Goal: Task Accomplishment & Management: Manage account settings

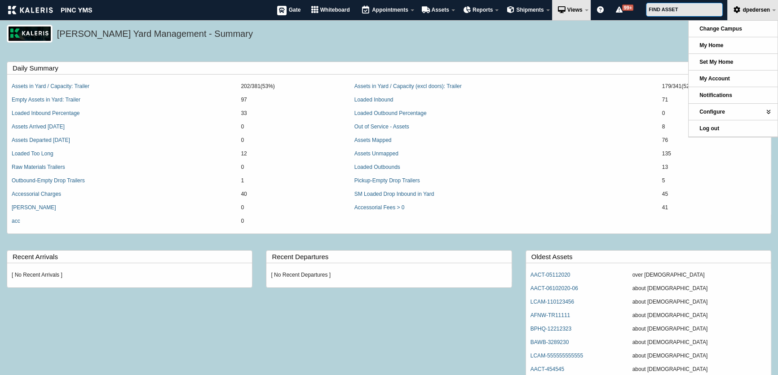
click at [380, 47] on div "Kaleris Yard Management - Summary" at bounding box center [389, 39] width 778 height 29
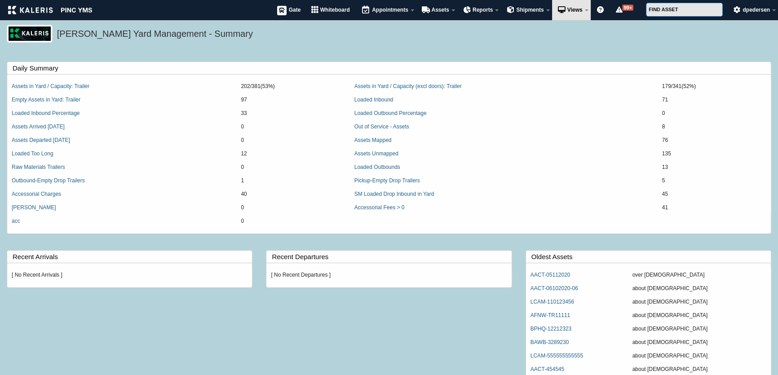
click at [306, 45] on div "Kaleris Yard Management - Summary" at bounding box center [389, 39] width 778 height 29
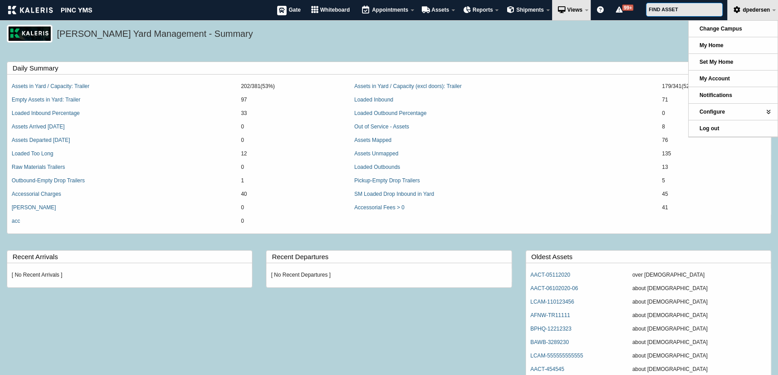
click at [588, 46] on div "Kaleris Yard Management - Summary" at bounding box center [389, 39] width 778 height 29
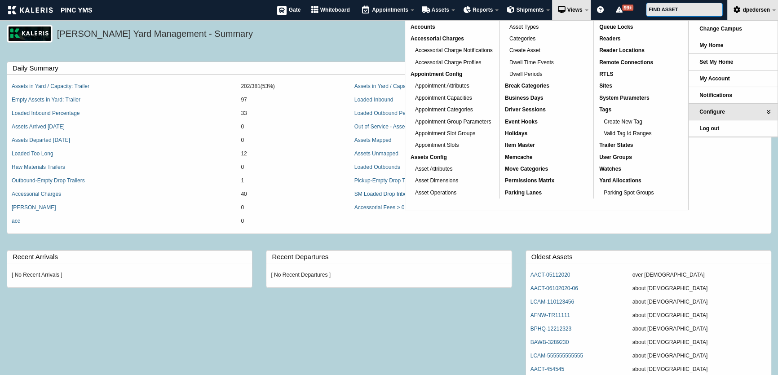
click at [302, 39] on h5 "Kaleris Yard Management - Summary" at bounding box center [412, 34] width 710 height 15
click at [630, 152] on link "User Groups" at bounding box center [641, 157] width 94 height 12
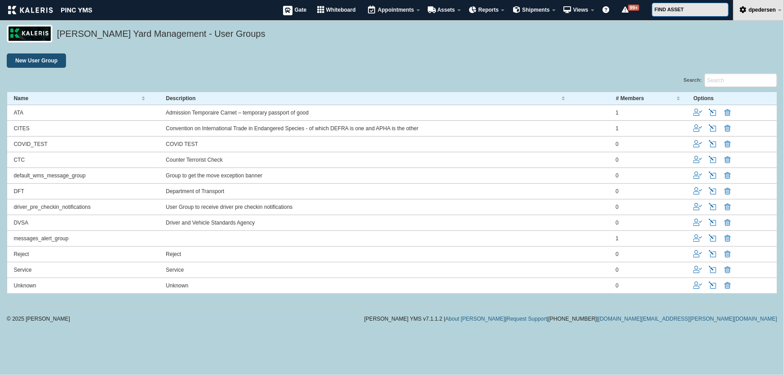
click at [34, 63] on link "New User Group" at bounding box center [36, 60] width 59 height 14
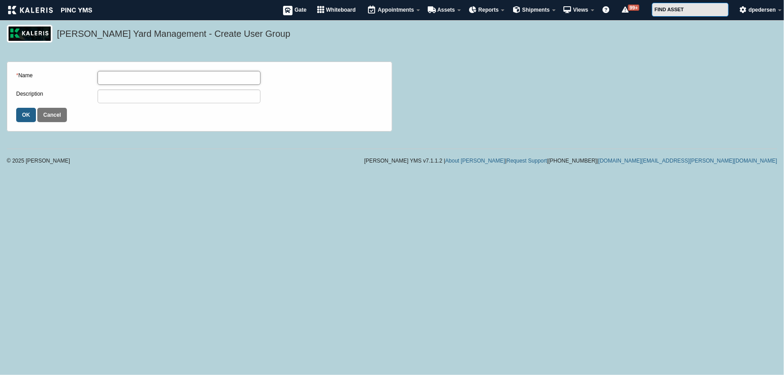
click at [125, 78] on input "* Name" at bounding box center [178, 78] width 163 height 14
type input "[PERSON_NAME]"
type input "[PERSON_NAME] Hidden Attribute Test"
click at [21, 115] on input "OK" at bounding box center [26, 115] width 20 height 14
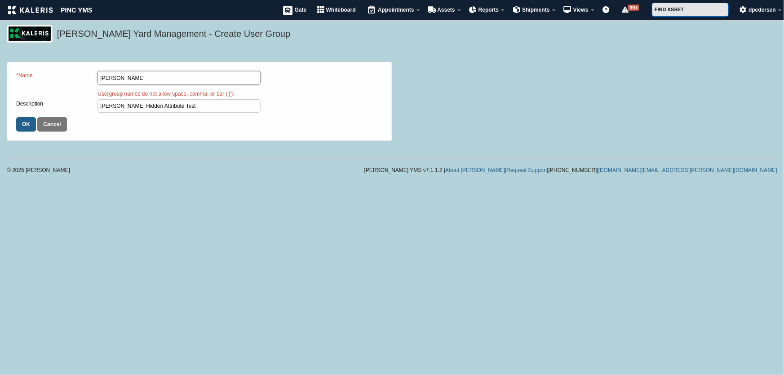
click at [137, 75] on input "[PERSON_NAME]" at bounding box center [178, 78] width 163 height 14
drag, startPoint x: 138, startPoint y: 75, endPoint x: 28, endPoint y: 87, distance: 111.0
click at [28, 87] on div "* Name Derek TEst" at bounding box center [138, 80] width 244 height 18
type input "Derek_Test"
click at [26, 124] on input "OK" at bounding box center [26, 124] width 20 height 14
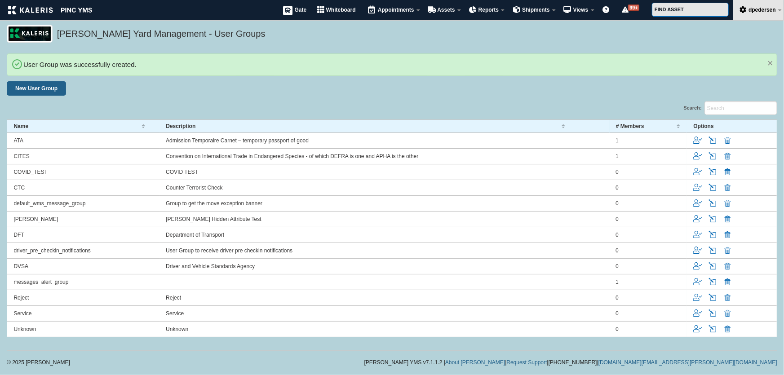
click at [137, 103] on div "Search:" at bounding box center [392, 110] width 770 height 18
click at [695, 220] on link "Manage" at bounding box center [698, 219] width 10 height 8
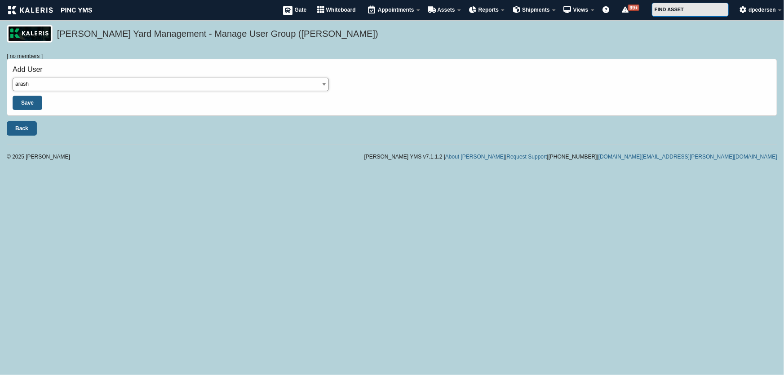
click at [79, 85] on select "[PERSON_NAME] atangcarrier atangdvr bmow cdargani cdcampus djohnston-dev dlyon …" at bounding box center [171, 85] width 316 height 14
select select "64"
click at [13, 78] on select "arash atang atangcarrier atangdvr bmow cdargani cdcampus djohnston-dev dlyon dp…" at bounding box center [171, 85] width 316 height 14
click at [31, 98] on input "Save" at bounding box center [28, 103] width 30 height 14
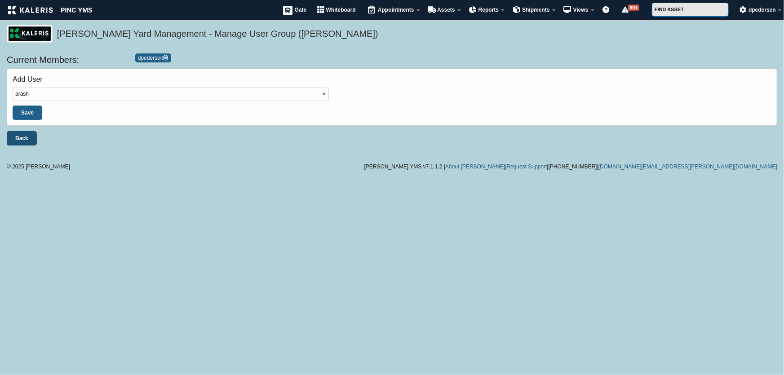
click at [20, 139] on link "Back" at bounding box center [22, 138] width 30 height 14
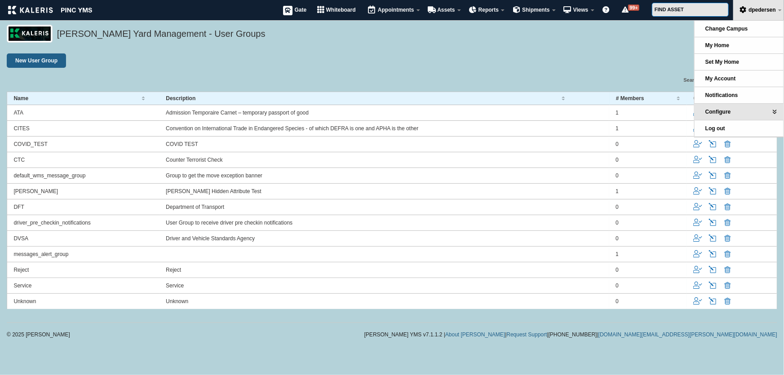
click at [394, 69] on div "New User Group Search: Name Description # Members Options Name Description # Me…" at bounding box center [392, 183] width 784 height 260
click at [347, 88] on div "Search:" at bounding box center [392, 82] width 770 height 18
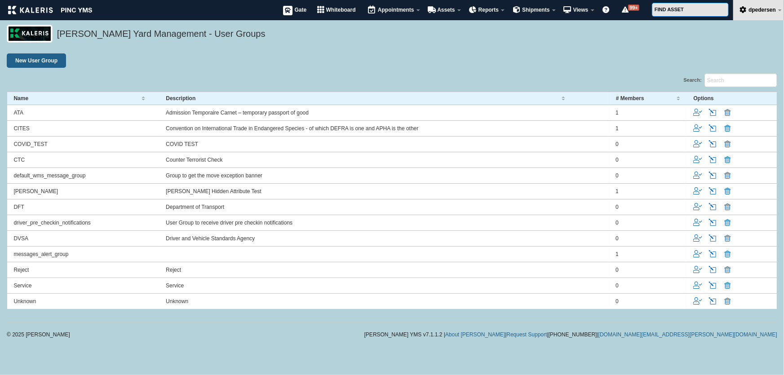
click at [242, 90] on div "Search:" at bounding box center [392, 82] width 770 height 18
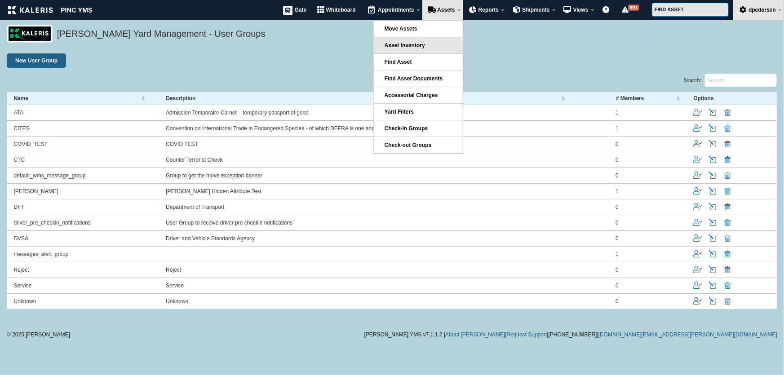
click at [409, 42] on span "Asset Inventory" at bounding box center [404, 45] width 40 height 6
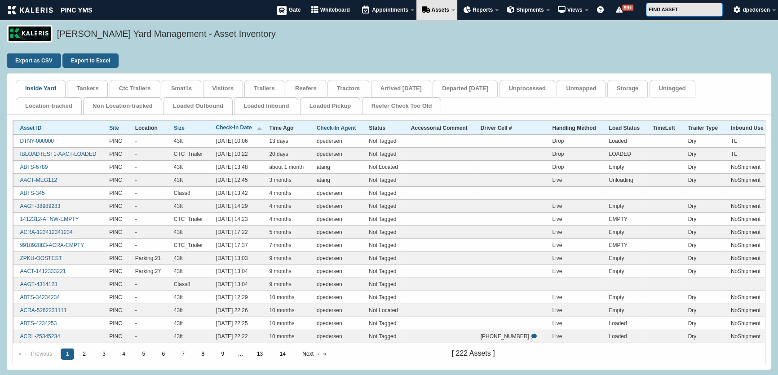
click at [37, 204] on link "AAGF-38989283" at bounding box center [40, 206] width 40 height 6
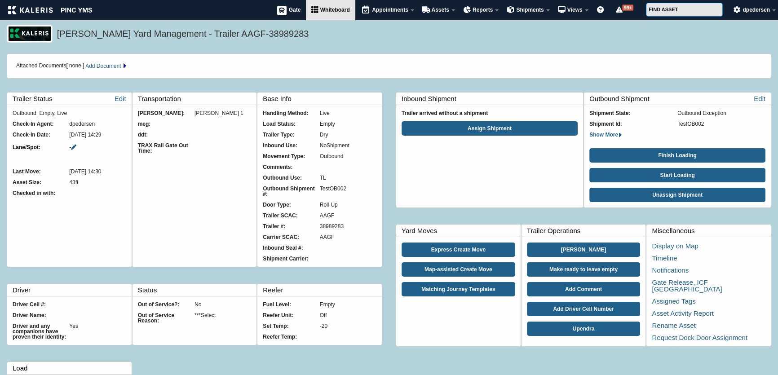
click at [324, 12] on span "Whiteboard" at bounding box center [335, 10] width 30 height 6
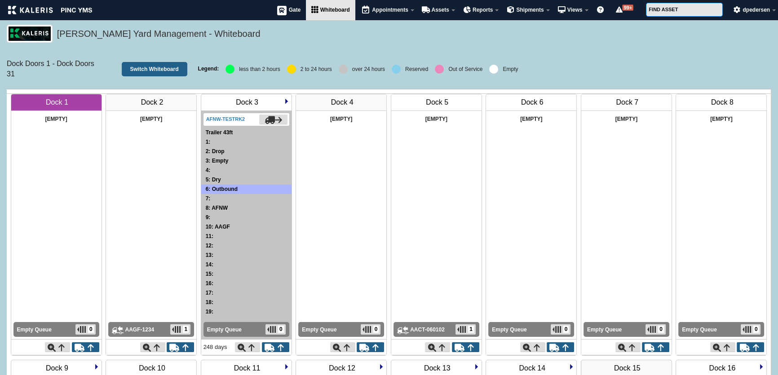
click at [285, 101] on img at bounding box center [286, 100] width 5 height 5
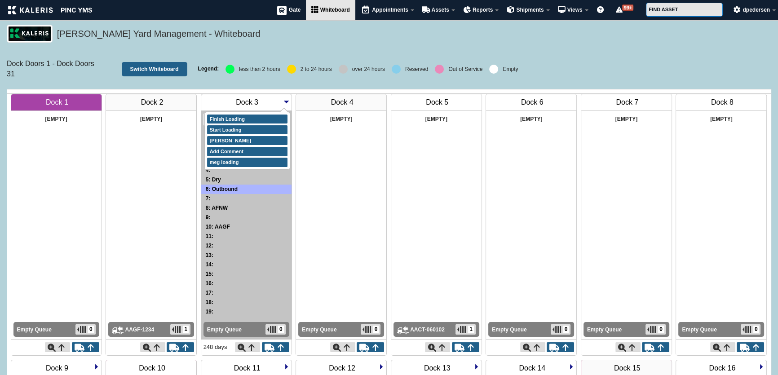
click at [286, 102] on img at bounding box center [286, 100] width 5 height 5
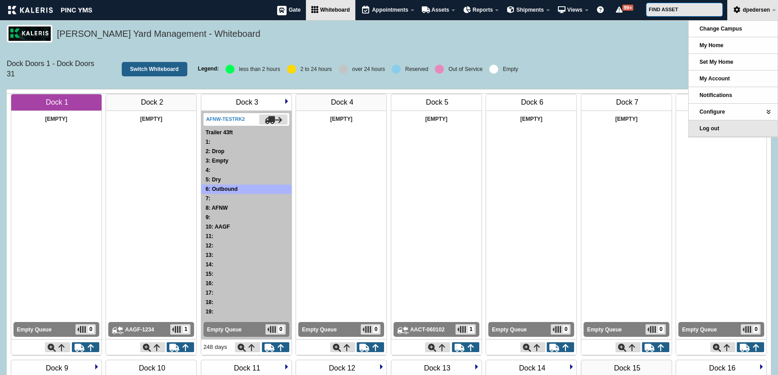
click at [726, 130] on link "Log out" at bounding box center [732, 128] width 89 height 16
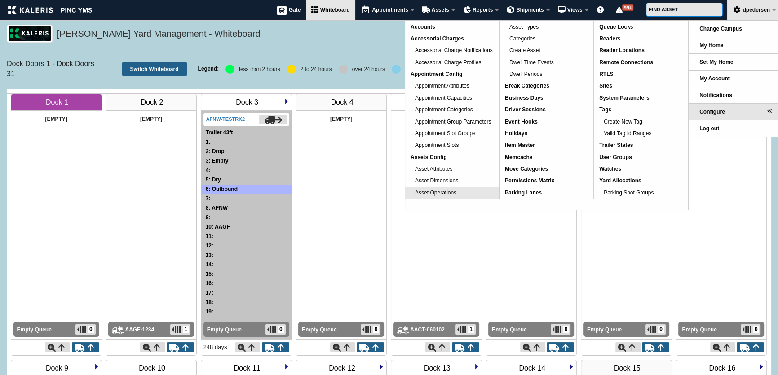
click at [449, 187] on link "Asset Operations" at bounding box center [452, 193] width 94 height 12
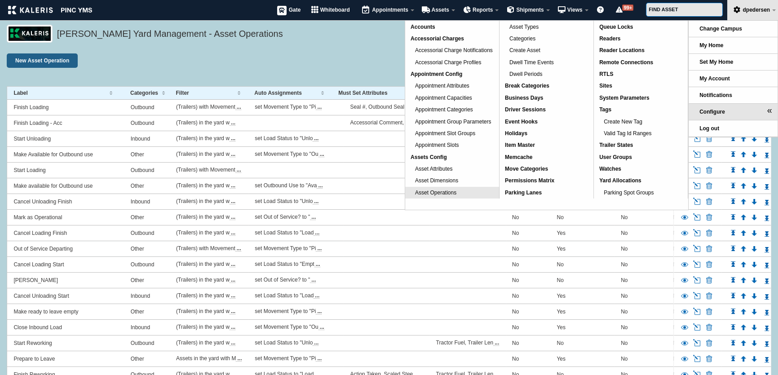
click at [457, 188] on link "Asset Operations" at bounding box center [452, 193] width 94 height 12
click at [449, 167] on span "Asset Attributes" at bounding box center [433, 169] width 37 height 6
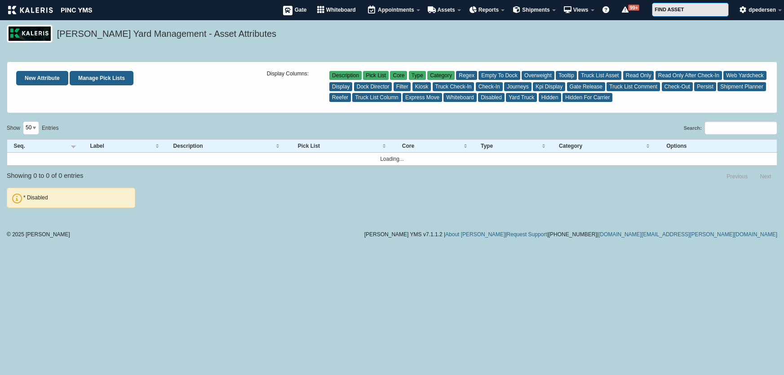
select select "50"
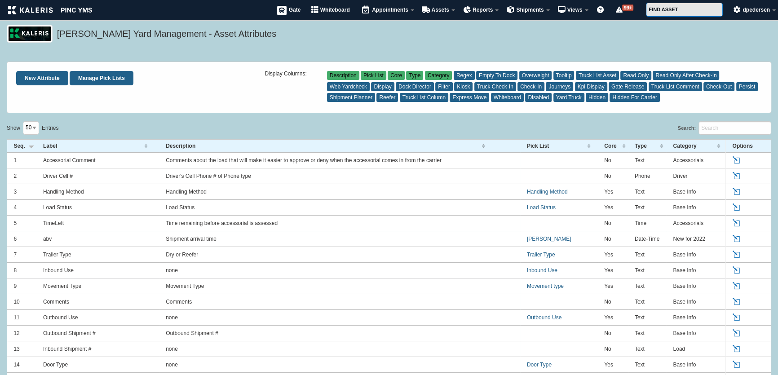
click at [48, 144] on th "Label" at bounding box center [98, 146] width 123 height 13
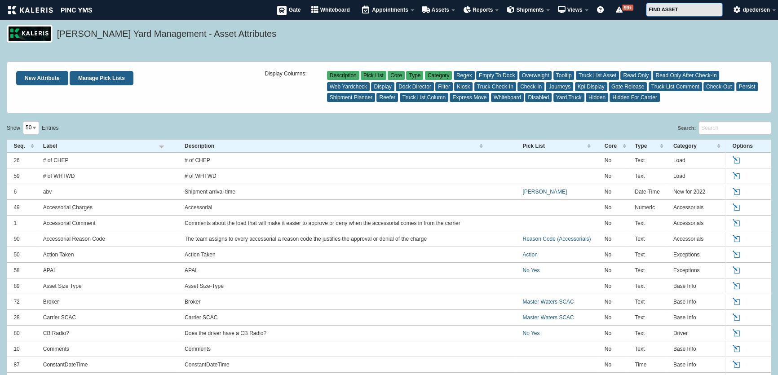
click at [48, 144] on th "Label" at bounding box center [106, 146] width 141 height 13
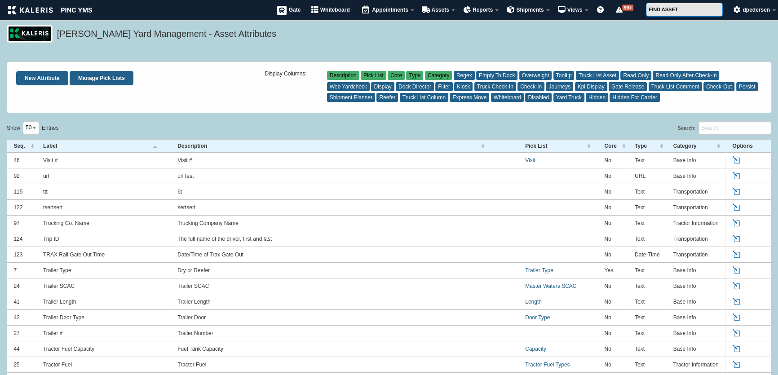
click at [48, 144] on th "Label" at bounding box center [103, 146] width 134 height 13
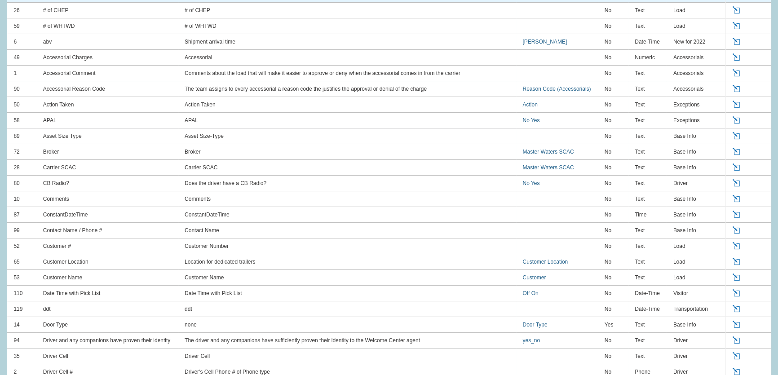
scroll to position [163, 0]
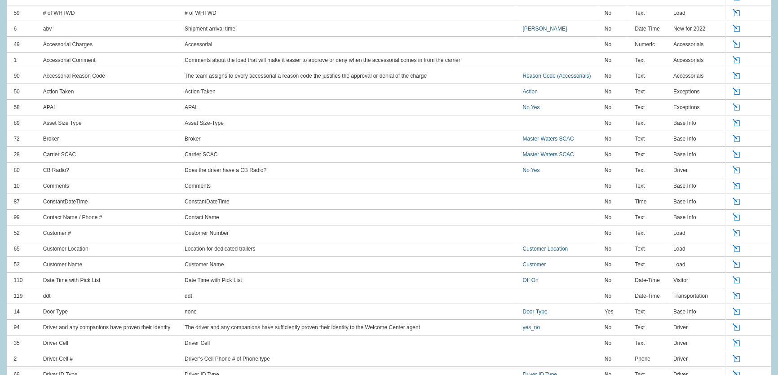
click at [736, 278] on link "Edit" at bounding box center [737, 280] width 10 height 8
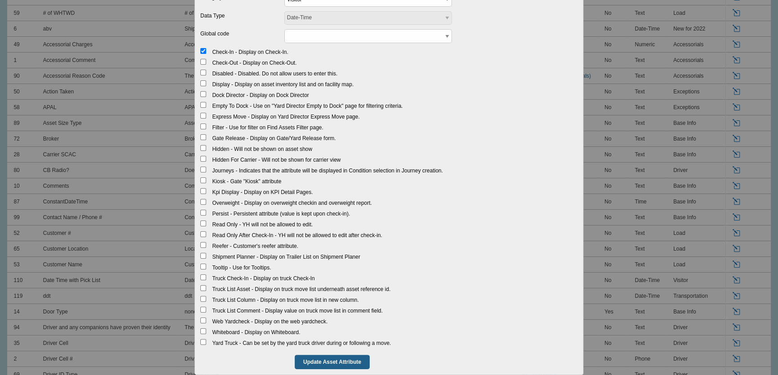
scroll to position [195, 0]
click at [647, 196] on div "Edit Asset Attribute Required fields marked with * * Label Date Time with Pick …" at bounding box center [389, 187] width 778 height 375
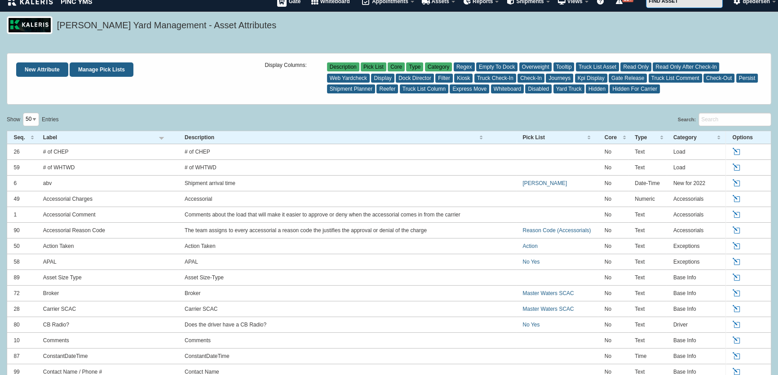
scroll to position [0, 0]
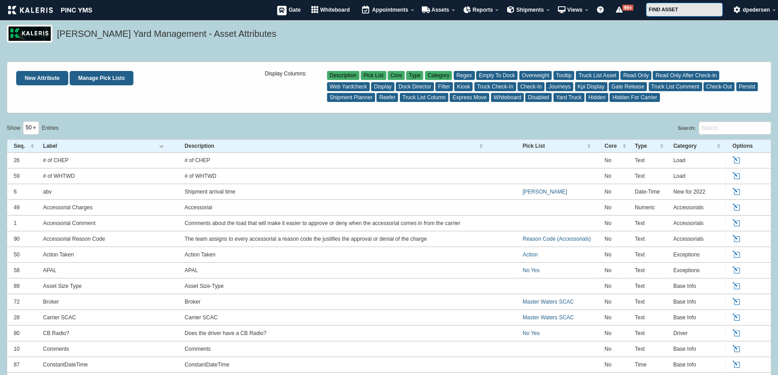
click at [278, 37] on h5 "Kaleris Yard Management - Asset Attributes" at bounding box center [412, 34] width 710 height 15
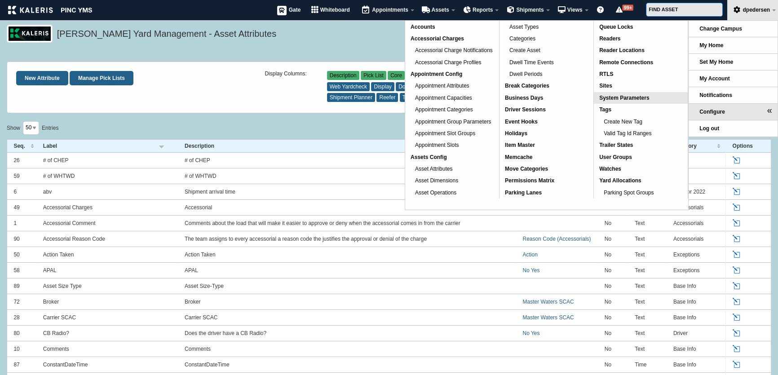
click at [641, 98] on span "System Parameters" at bounding box center [624, 98] width 50 height 6
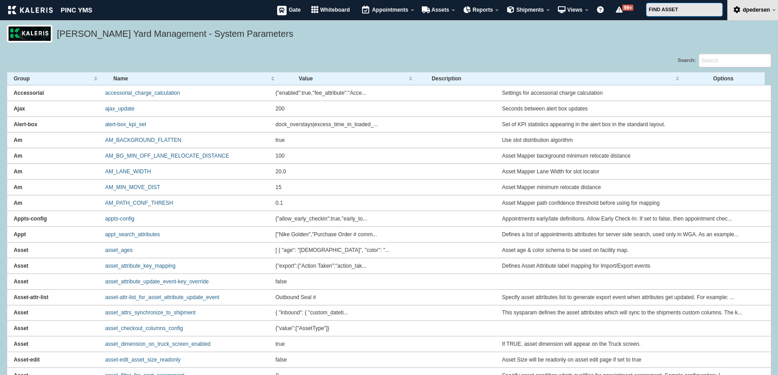
click at [718, 68] on div "Search:" at bounding box center [580, 62] width 382 height 18
click at [715, 58] on input "Search:" at bounding box center [734, 60] width 73 height 14
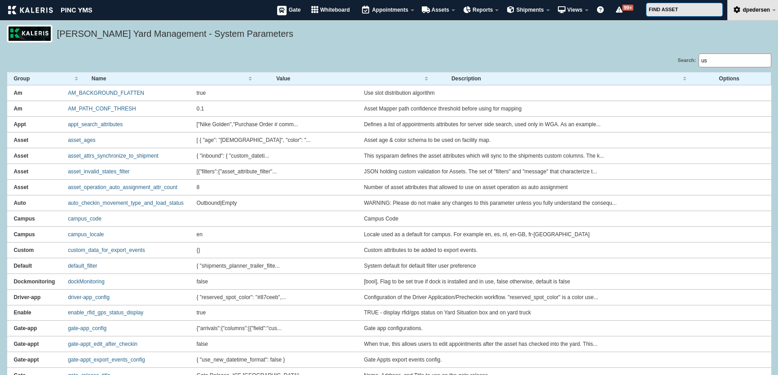
type input "u"
